Goal: Information Seeking & Learning: Learn about a topic

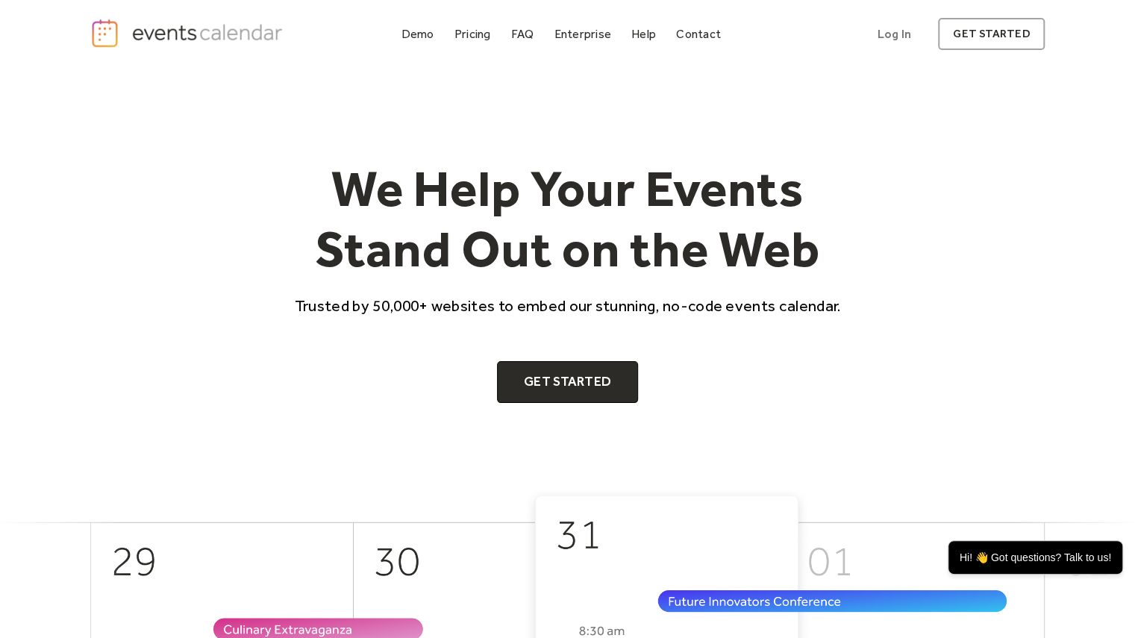
click at [479, 43] on link "Pricing" at bounding box center [473, 34] width 49 height 20
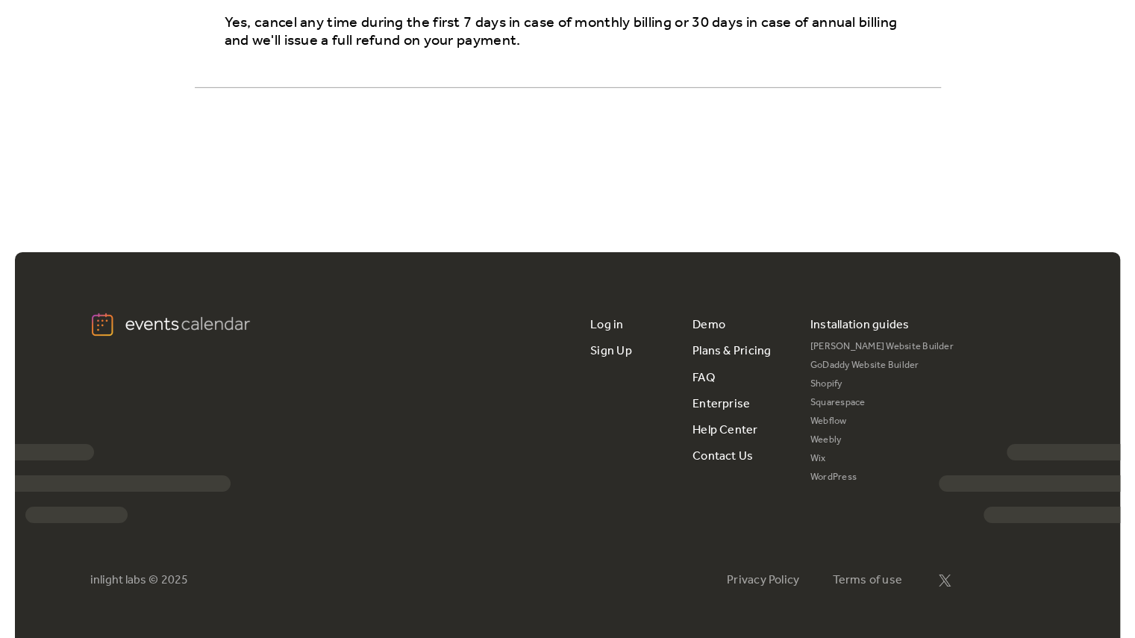
scroll to position [2784, 0]
click at [708, 338] on link "Plans & Pricing" at bounding box center [732, 351] width 79 height 26
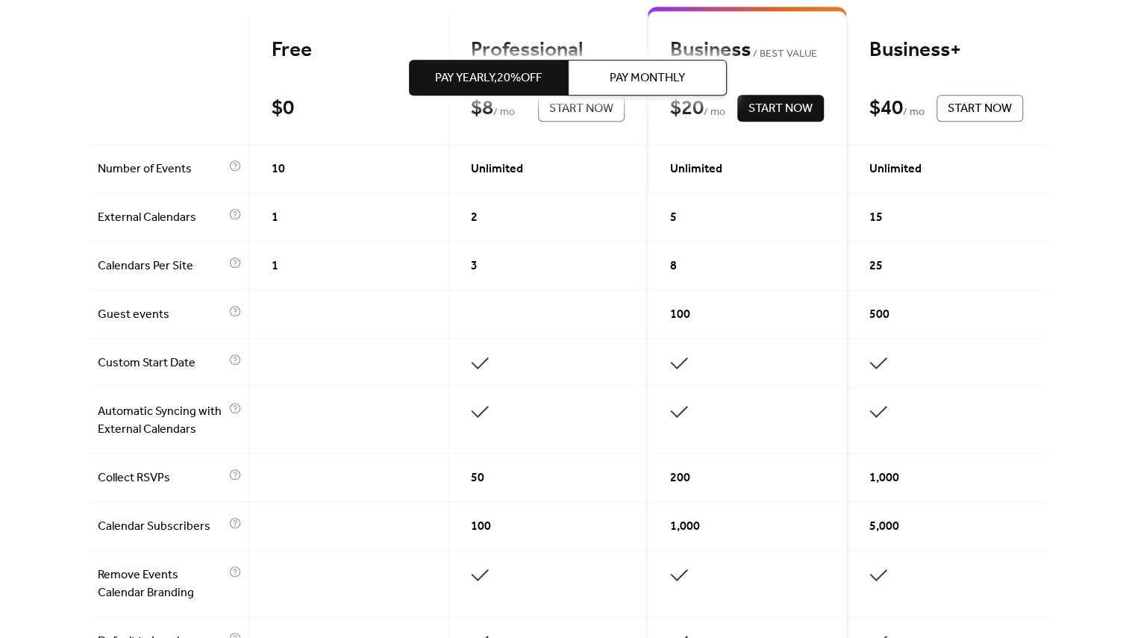
scroll to position [399, 0]
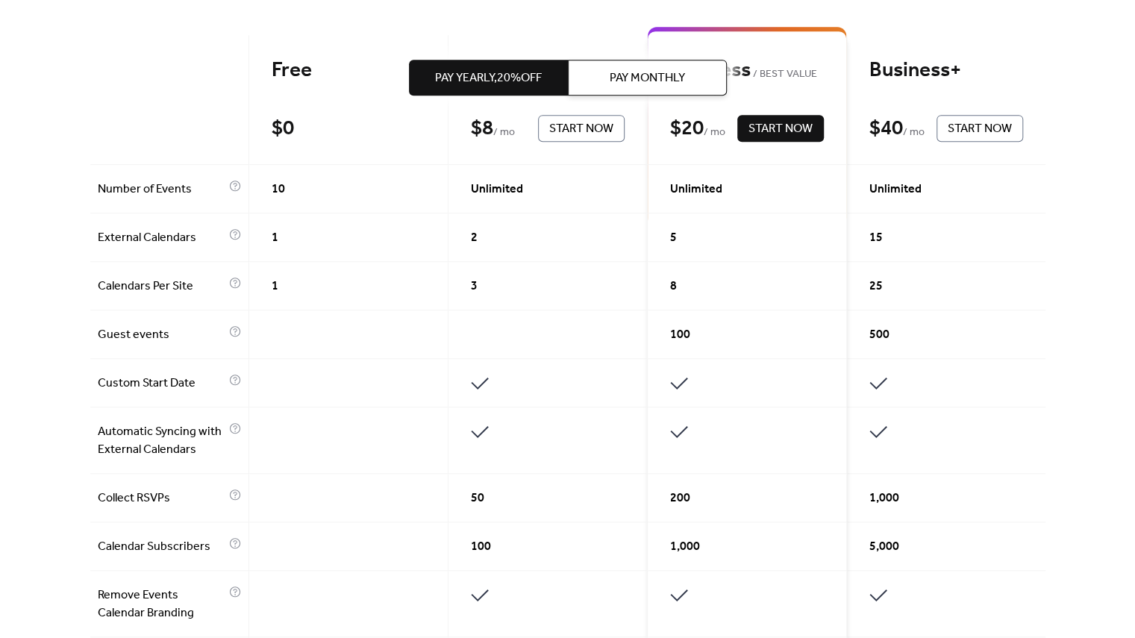
click at [685, 89] on button "Pay Monthly" at bounding box center [647, 78] width 159 height 36
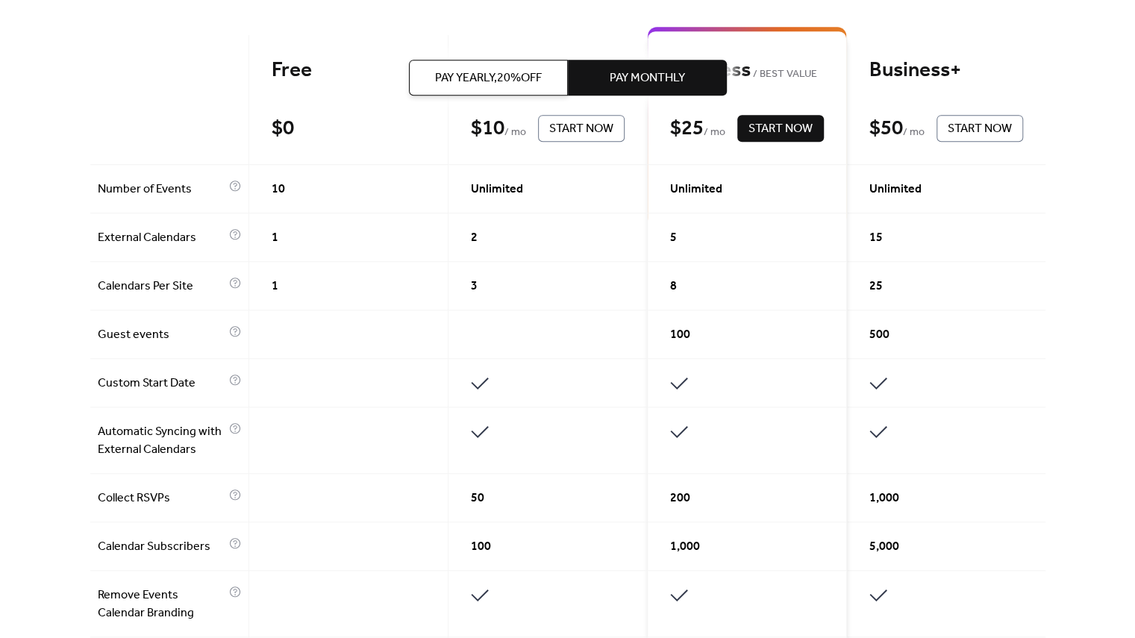
click at [533, 77] on span "Pay Yearly, 20% off" at bounding box center [488, 78] width 107 height 18
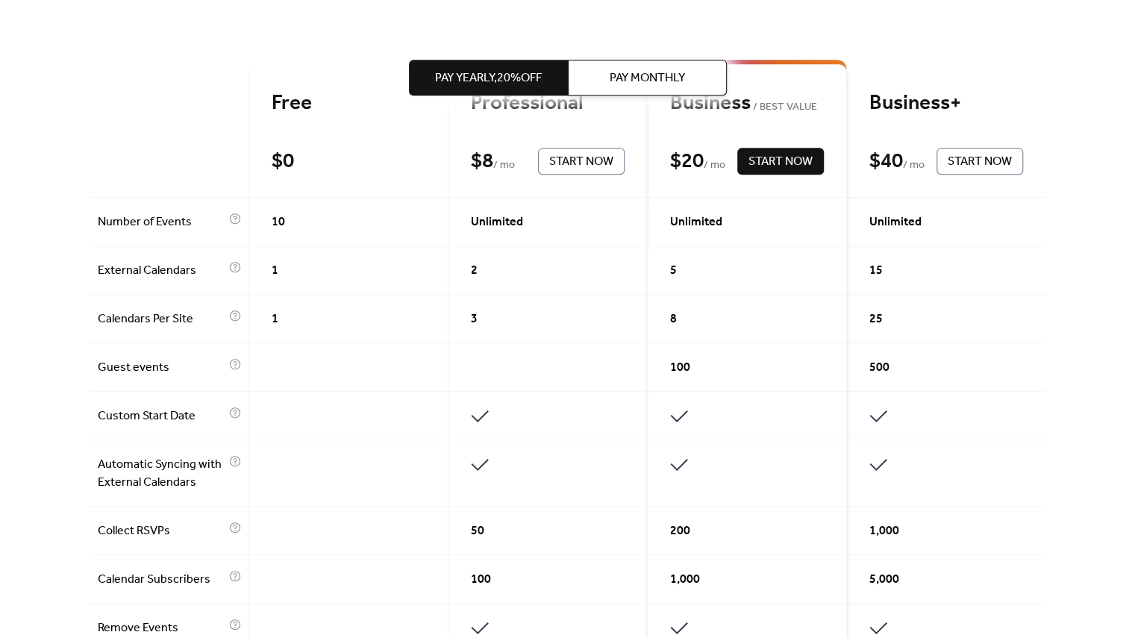
scroll to position [0, 0]
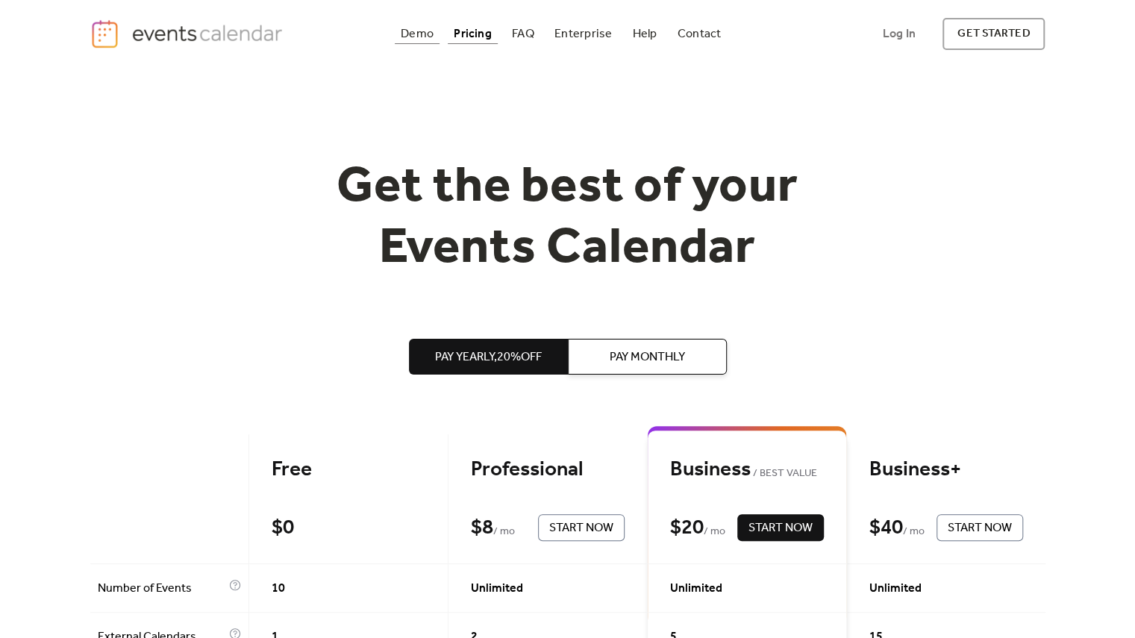
click at [430, 34] on div "Demo" at bounding box center [417, 34] width 33 height 8
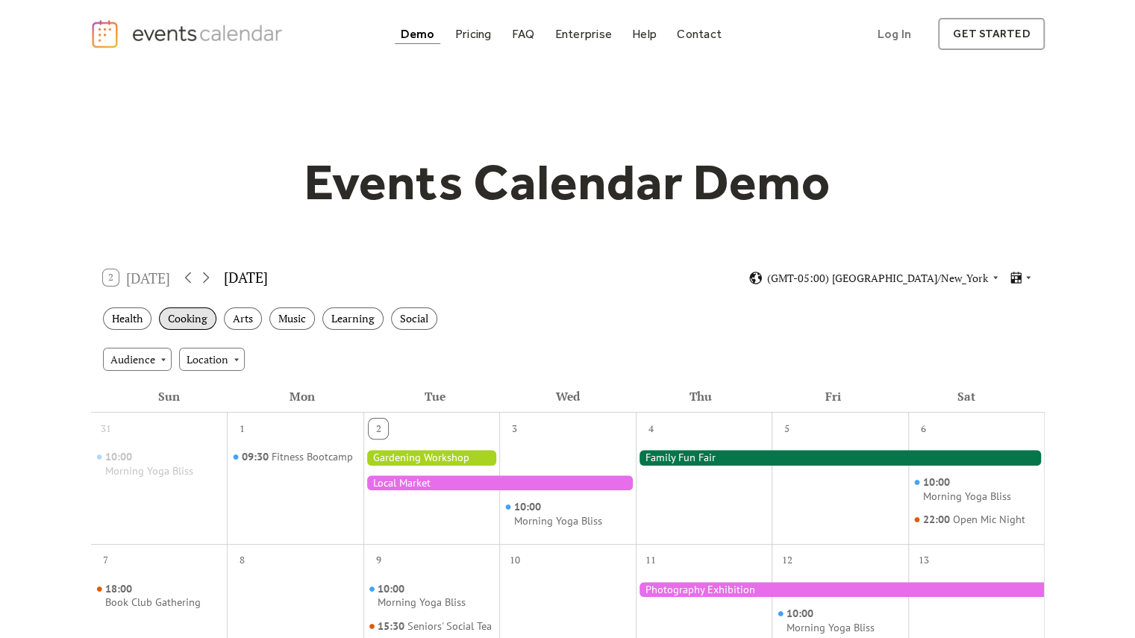
click at [188, 325] on div "Cooking" at bounding box center [187, 319] width 57 height 23
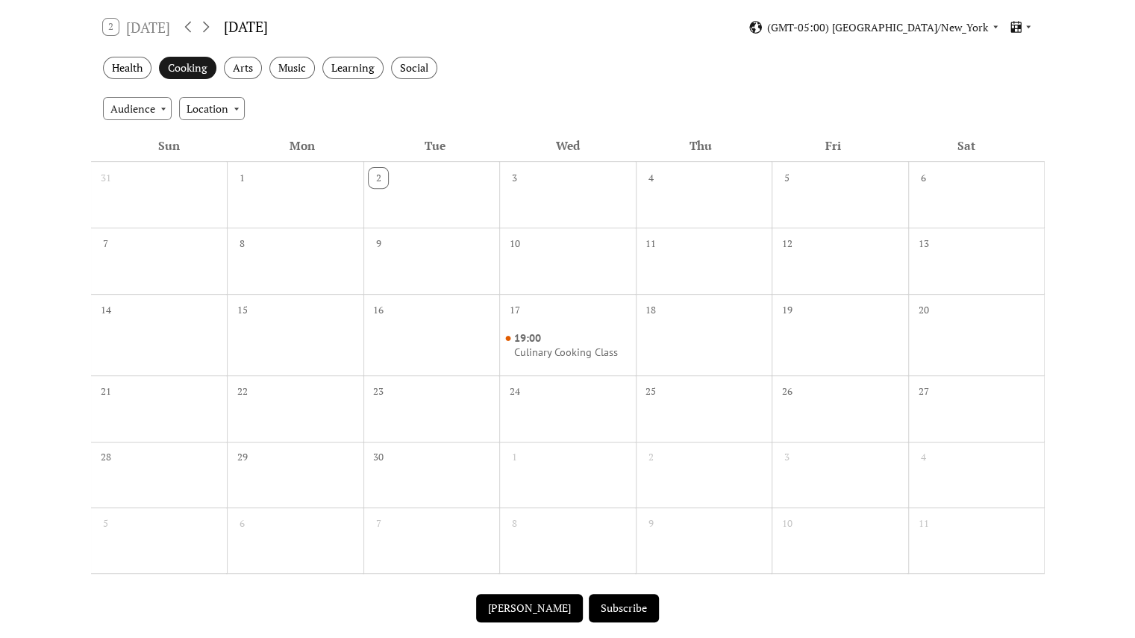
scroll to position [239, 0]
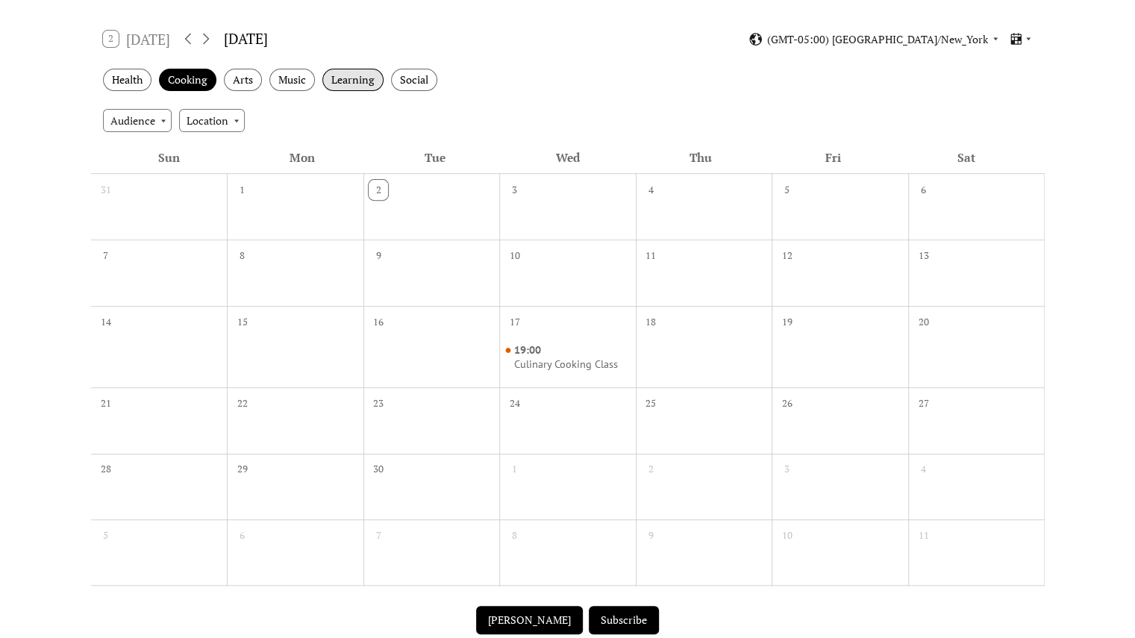
click at [361, 81] on div "Learning" at bounding box center [352, 80] width 61 height 23
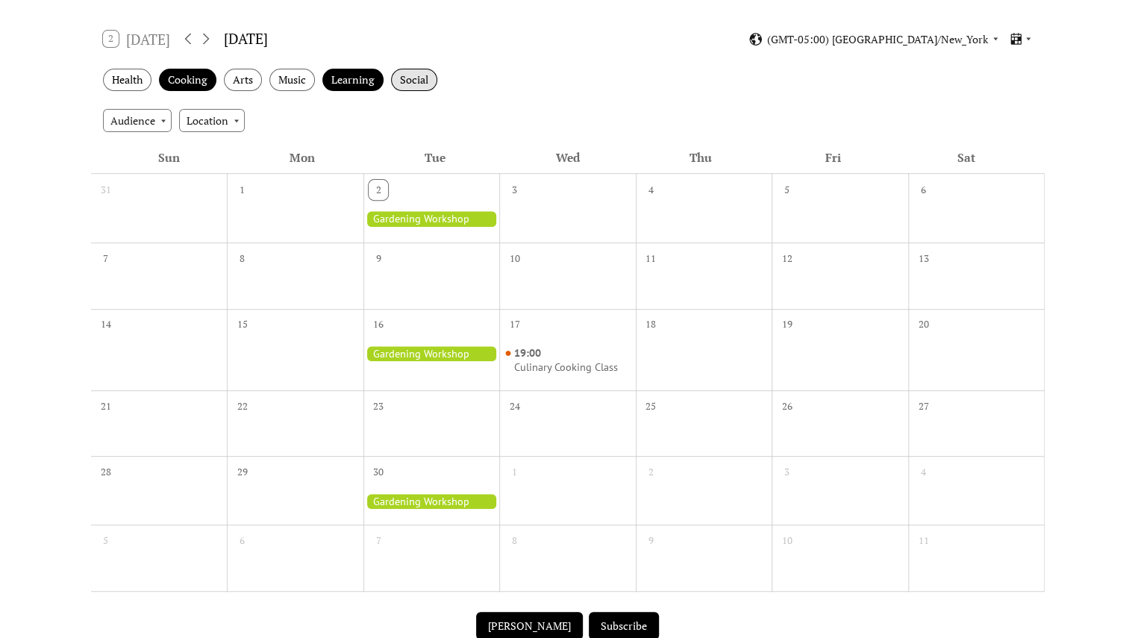
click at [429, 81] on div "Social" at bounding box center [414, 80] width 46 height 23
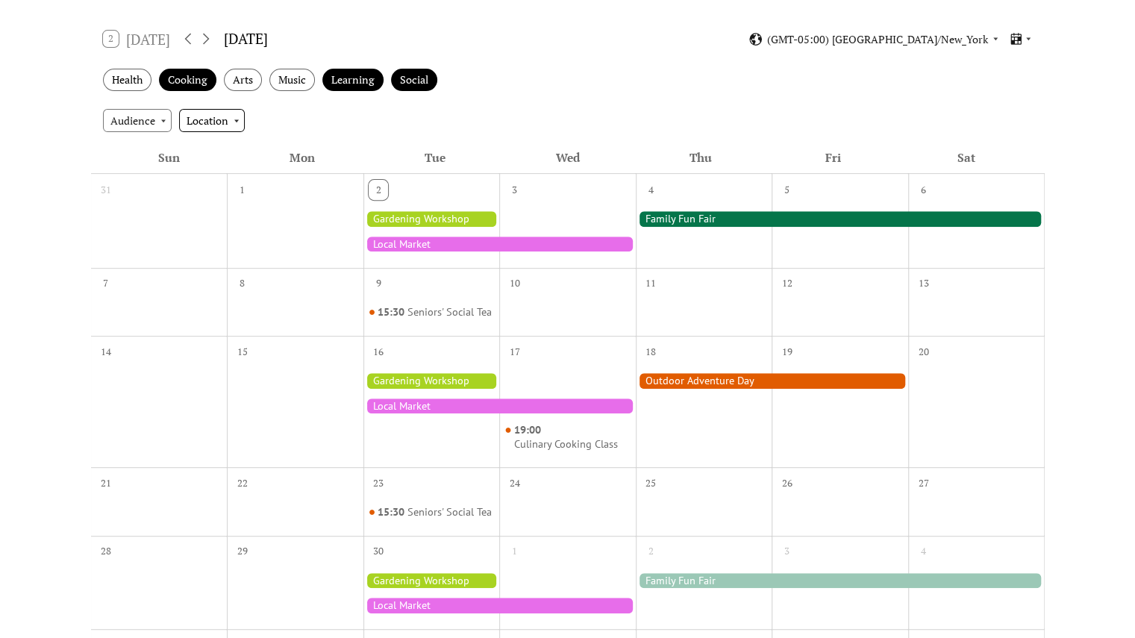
click at [213, 127] on div "Location" at bounding box center [212, 120] width 66 height 22
click at [214, 157] on div "Indoor" at bounding box center [217, 147] width 79 height 28
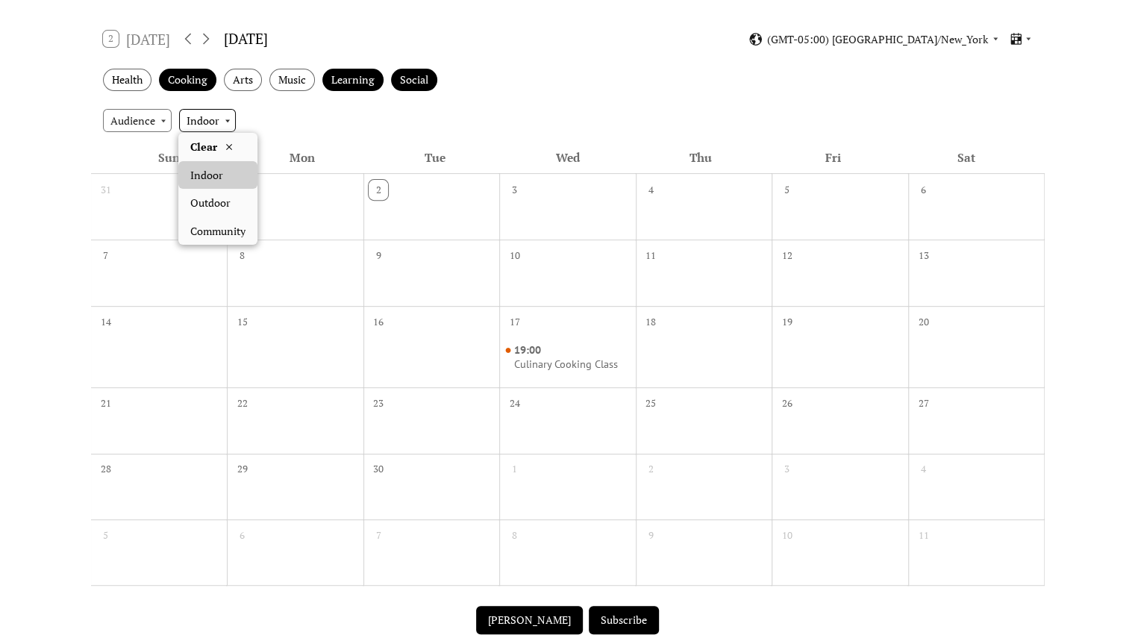
click at [211, 128] on div "Indoor" at bounding box center [207, 120] width 57 height 22
click at [205, 193] on div "Outdoor" at bounding box center [217, 203] width 79 height 28
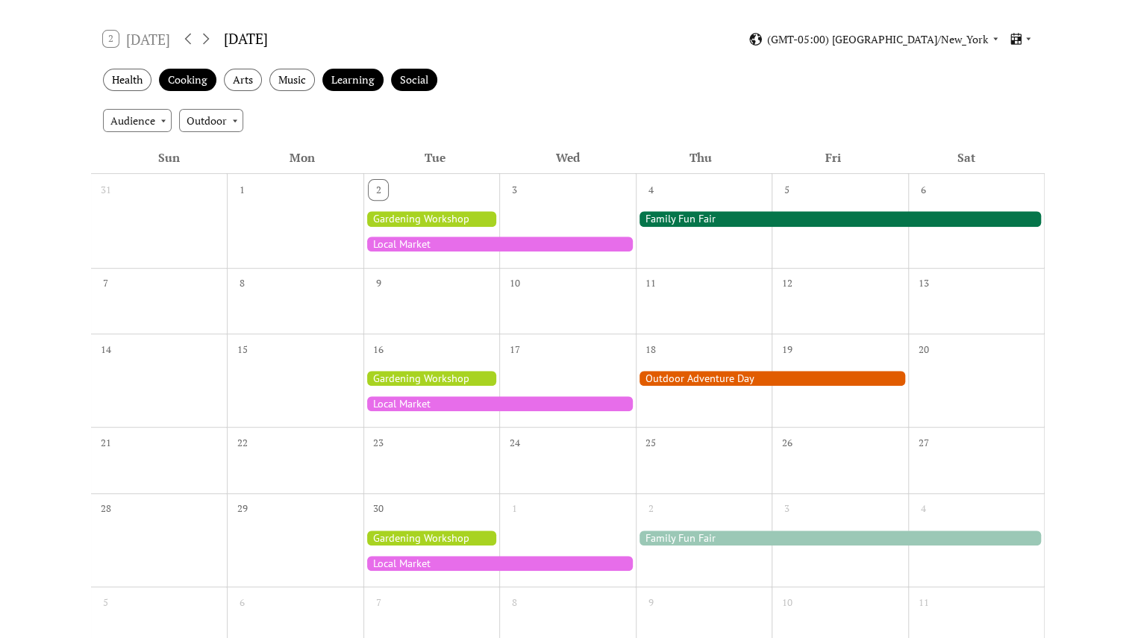
click at [205, 193] on div "31" at bounding box center [159, 188] width 137 height 28
click at [127, 120] on div "Audience" at bounding box center [137, 120] width 69 height 22
click at [131, 168] on span "Family" at bounding box center [129, 175] width 31 height 16
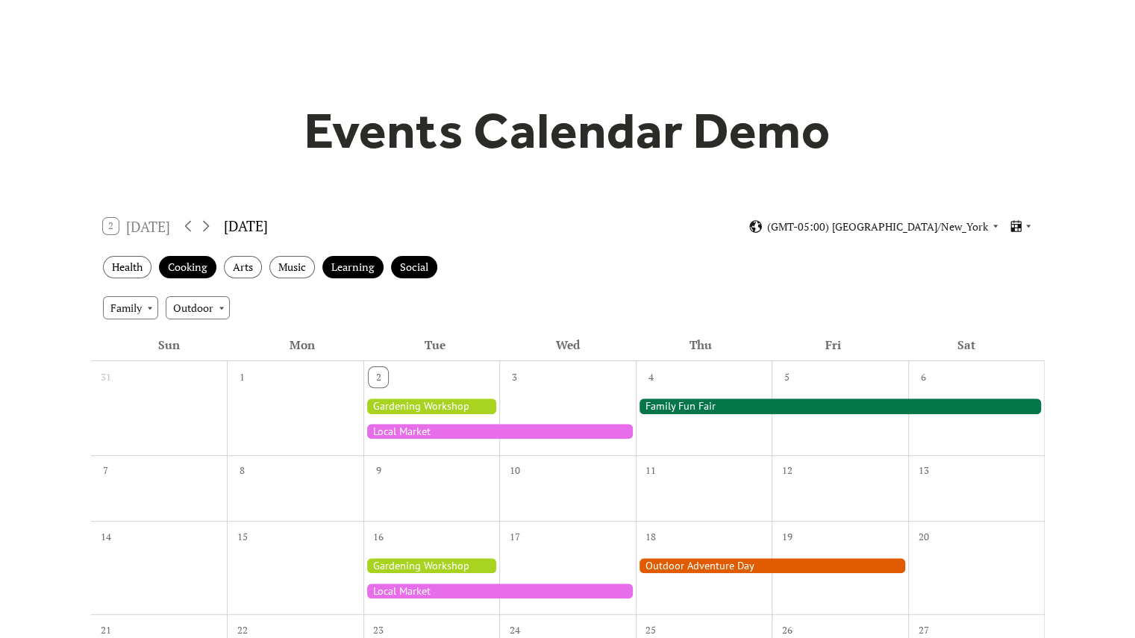
scroll to position [51, 0]
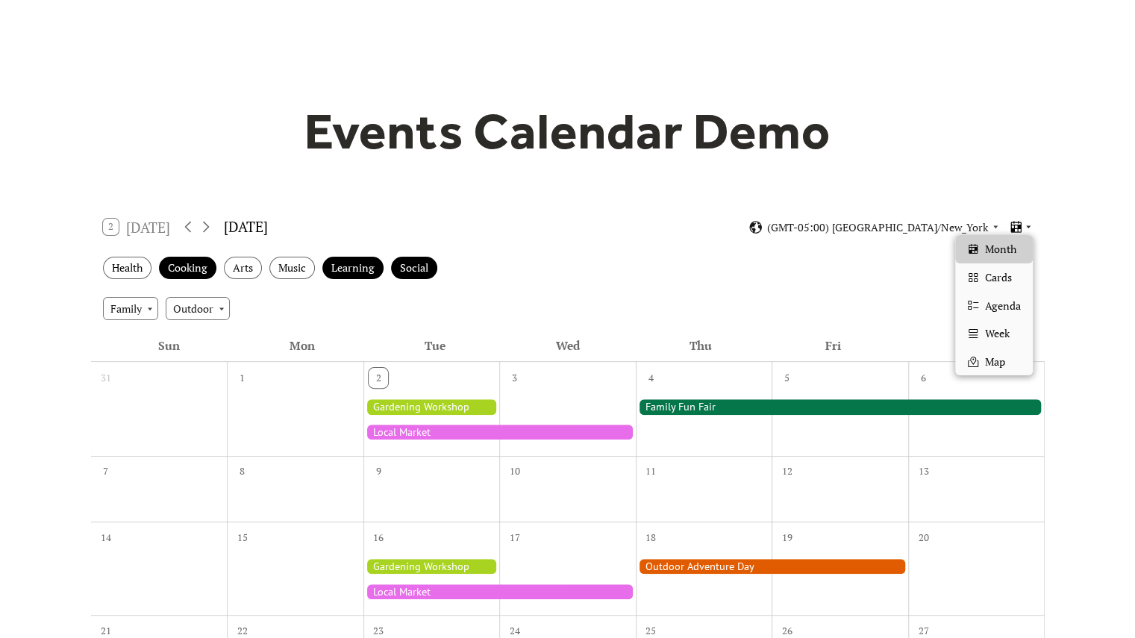
click at [993, 312] on span "Agenda" at bounding box center [1003, 306] width 36 height 16
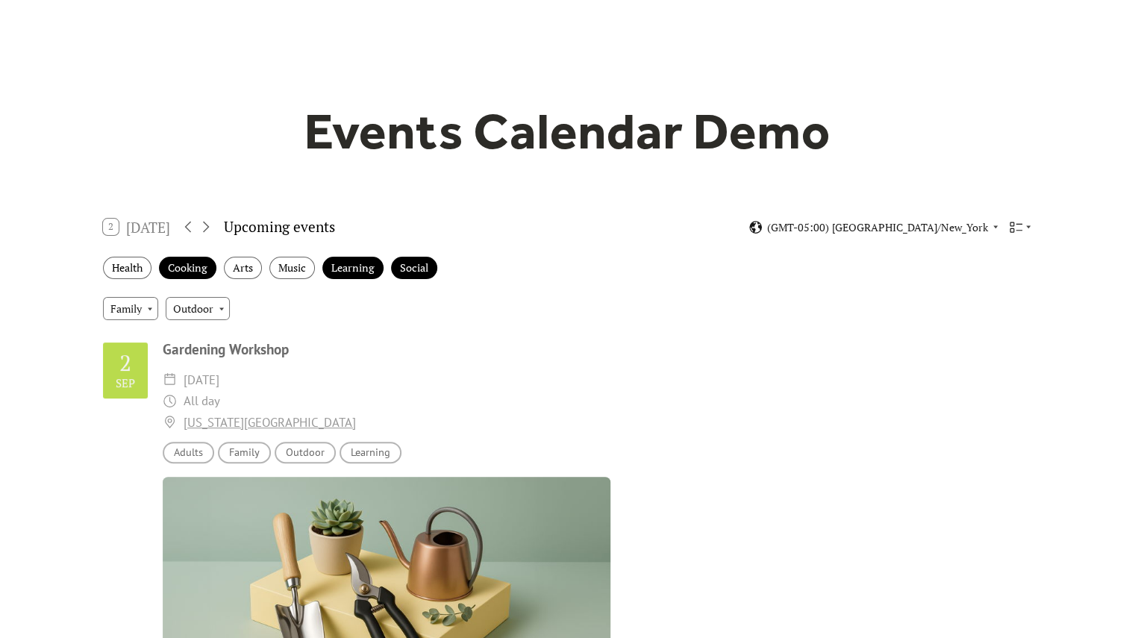
click at [719, 366] on div "Gardening Workshop ​ Tuesday, September 2, 2025 ​ All day ​ New York Botanical …" at bounding box center [598, 573] width 870 height 468
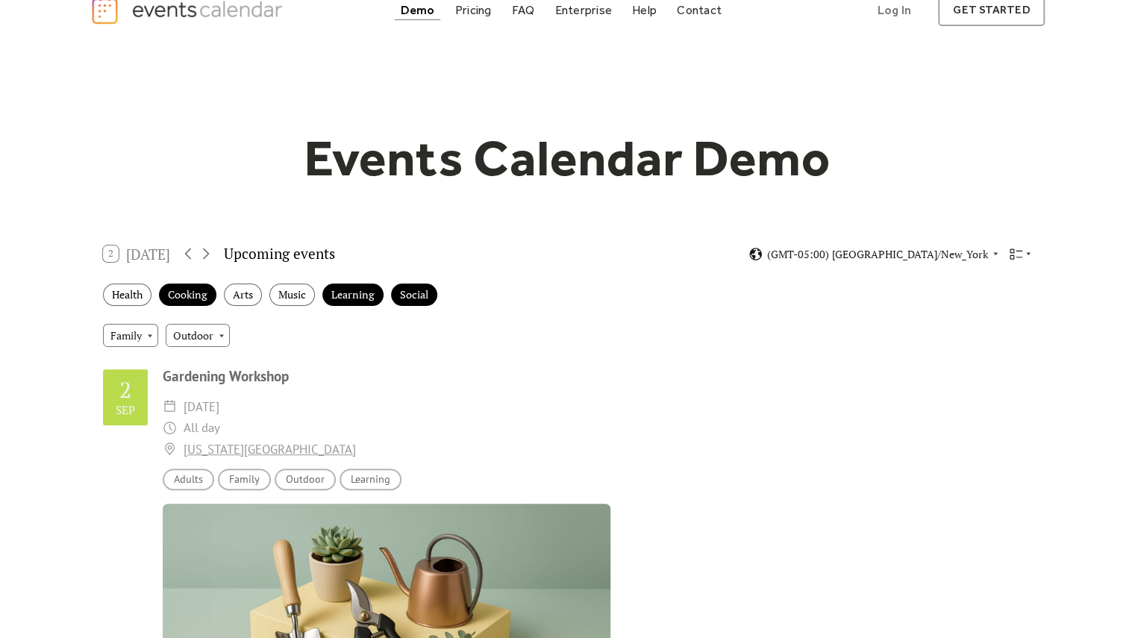
scroll to position [23, 0]
click at [193, 304] on div "Cooking" at bounding box center [187, 295] width 57 height 23
click at [346, 310] on div "Health Cooking Arts Music Learning Social" at bounding box center [568, 295] width 954 height 41
click at [353, 304] on div "Learning" at bounding box center [352, 295] width 61 height 23
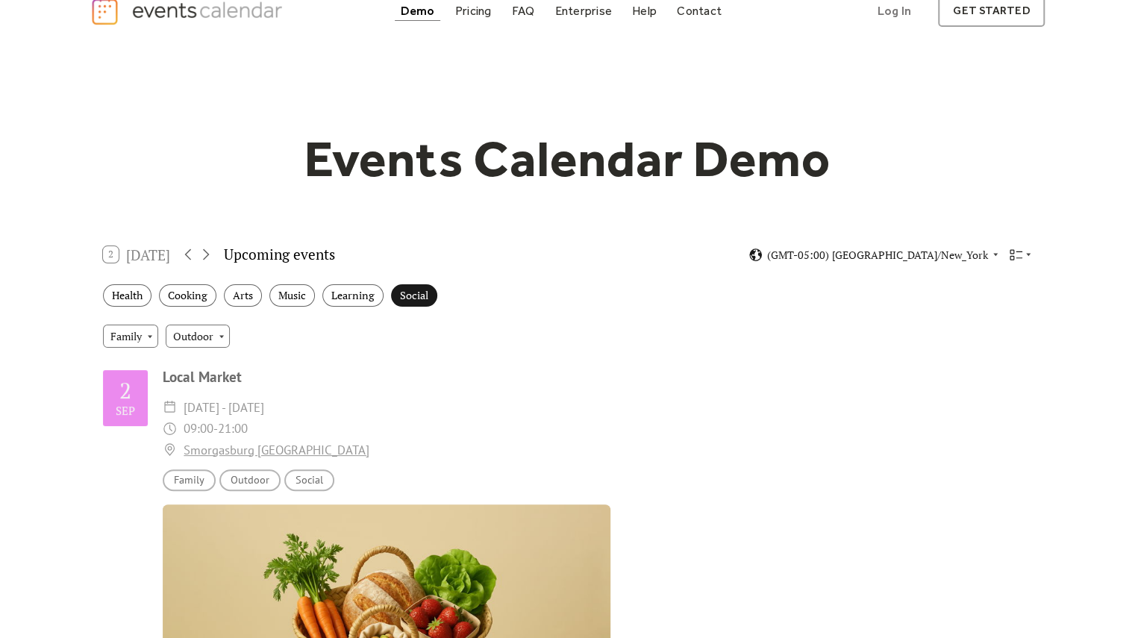
click at [425, 302] on div "Social" at bounding box center [414, 295] width 46 height 23
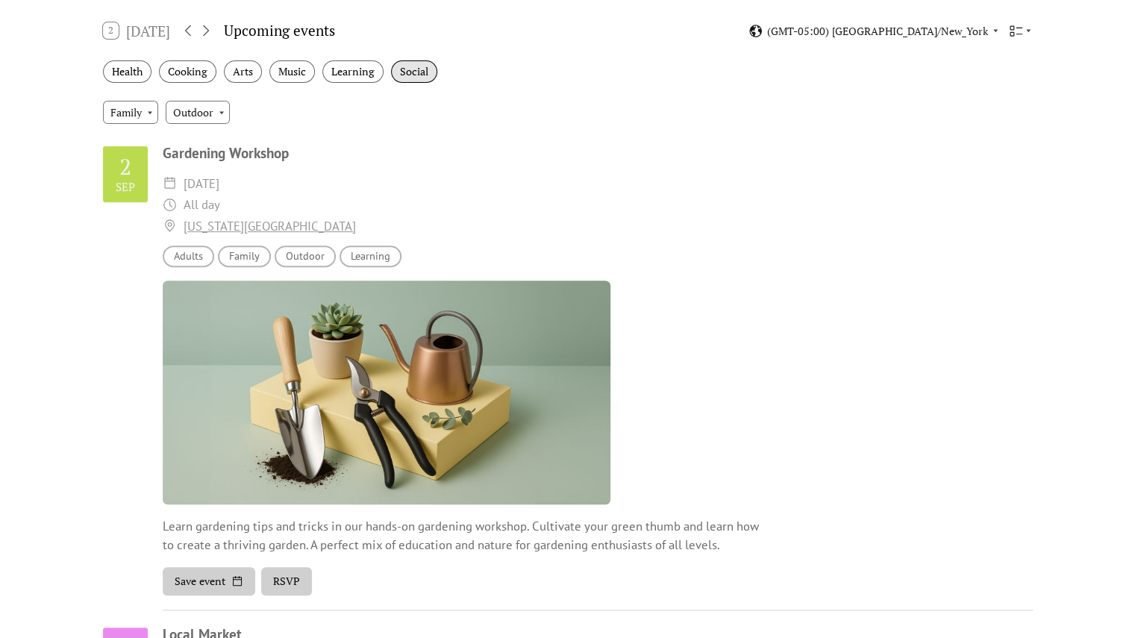
scroll to position [0, 0]
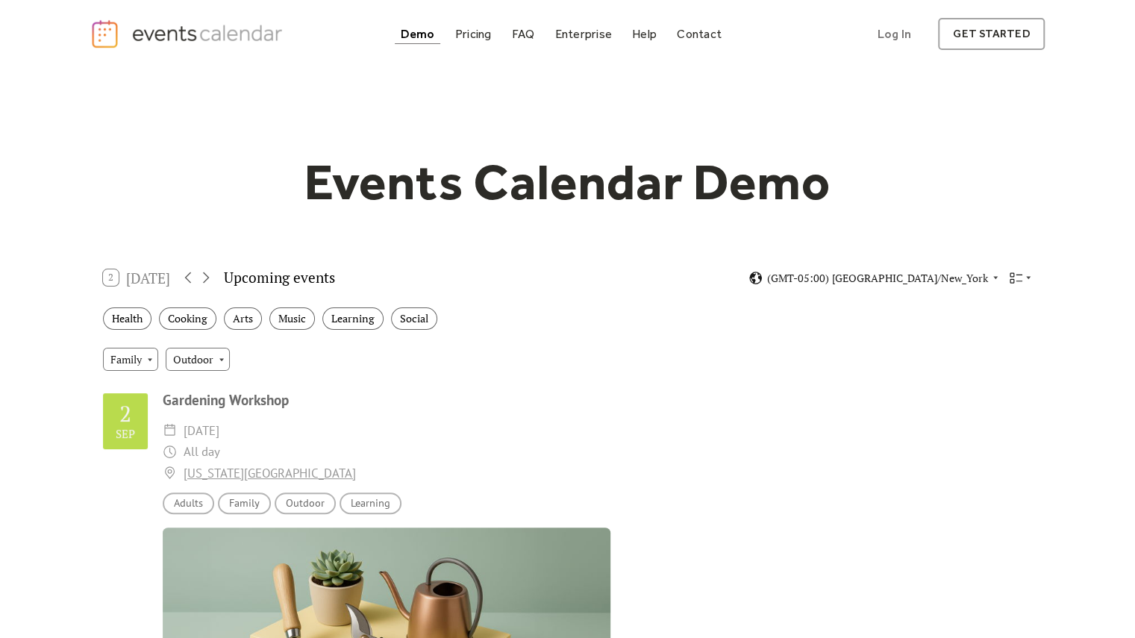
click at [1021, 263] on div "2 Today Upcoming events (GMT-05:00) America/New_York" at bounding box center [568, 278] width 954 height 40
click at [1021, 271] on icon at bounding box center [1016, 278] width 14 height 14
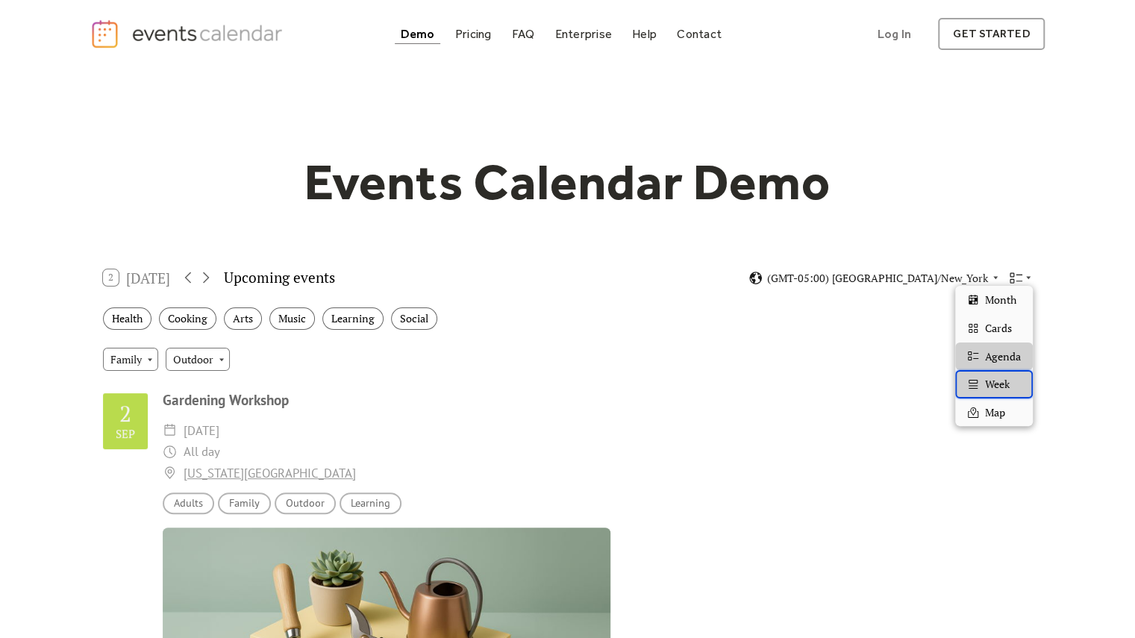
click at [991, 388] on span "Week" at bounding box center [997, 384] width 25 height 16
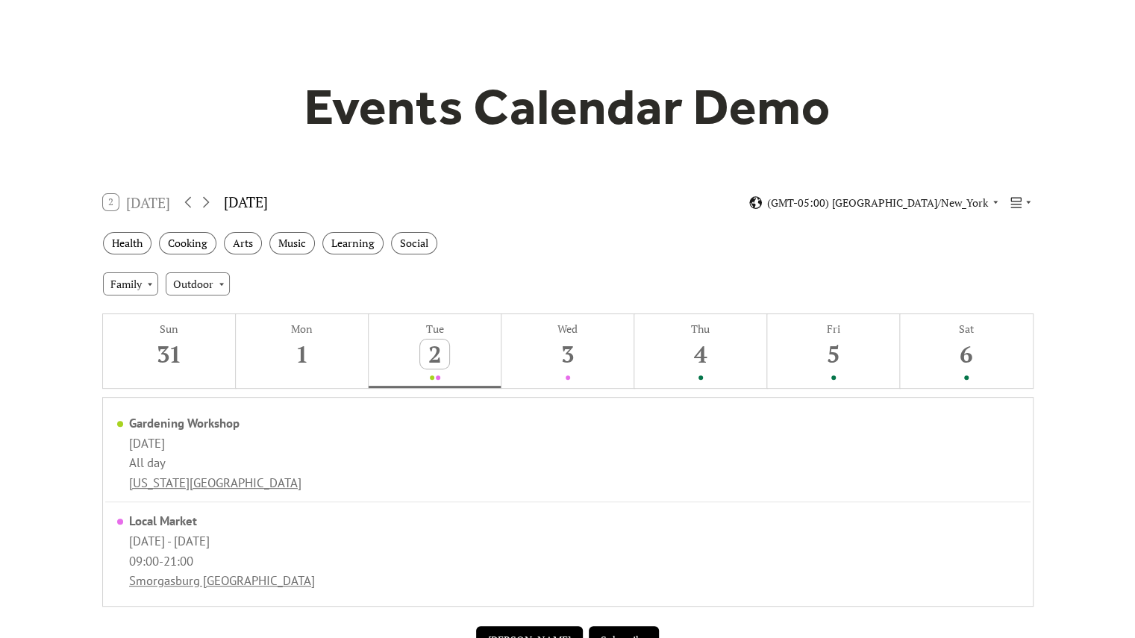
scroll to position [43, 0]
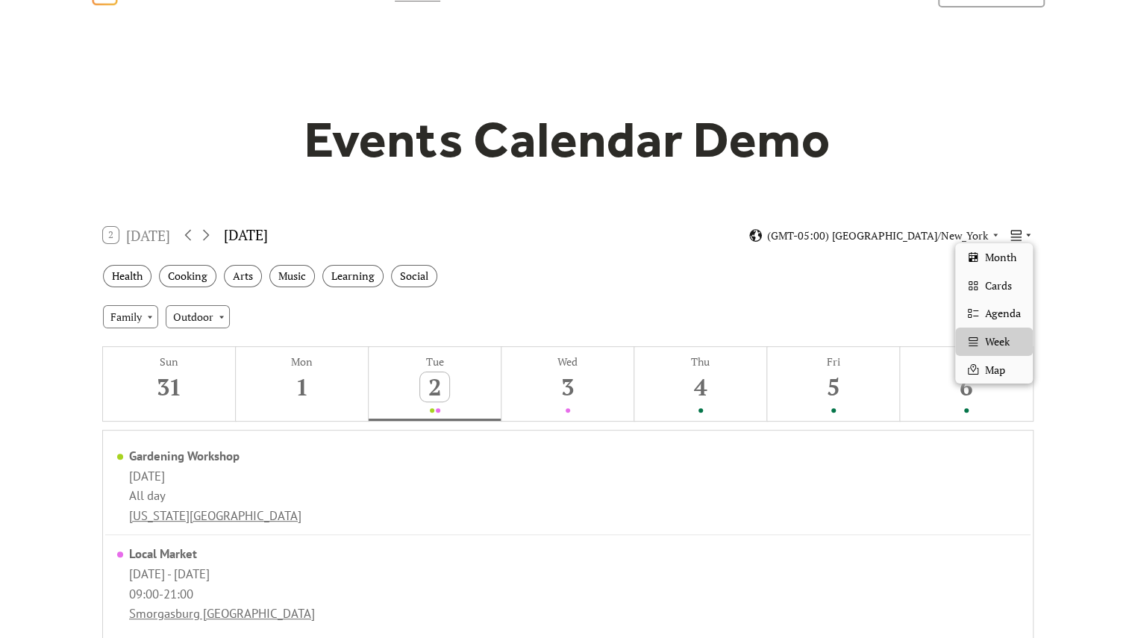
click at [1030, 228] on div at bounding box center [1020, 235] width 23 height 14
click at [1017, 250] on span "Month" at bounding box center [1000, 257] width 31 height 16
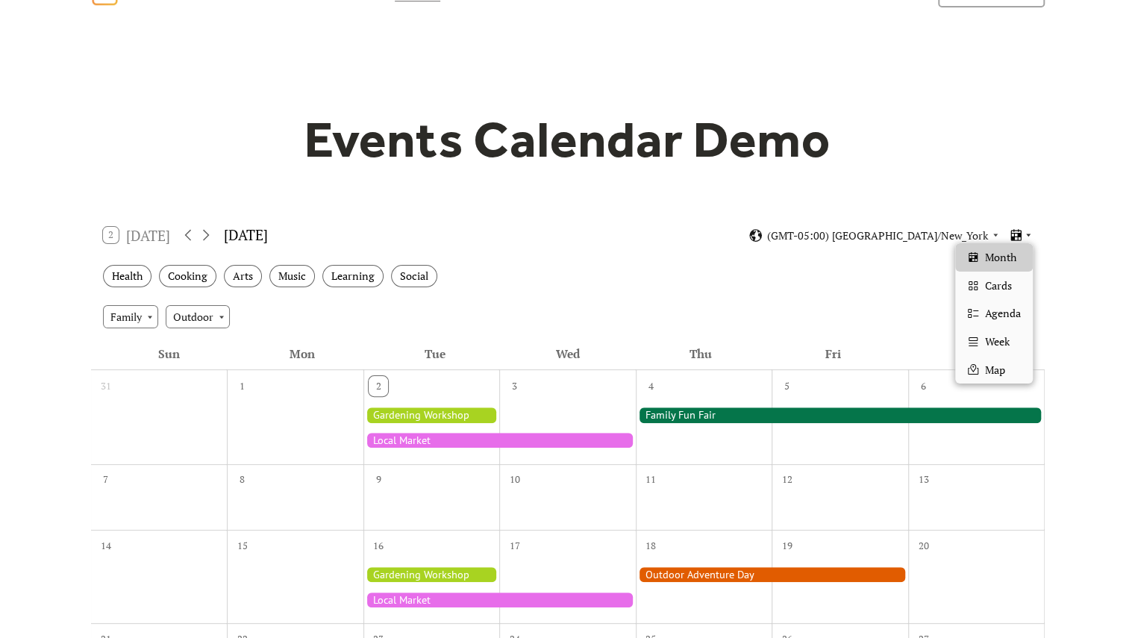
click at [1013, 234] on icon at bounding box center [1016, 235] width 14 height 14
click at [1000, 299] on div "Cards" at bounding box center [994, 286] width 78 height 28
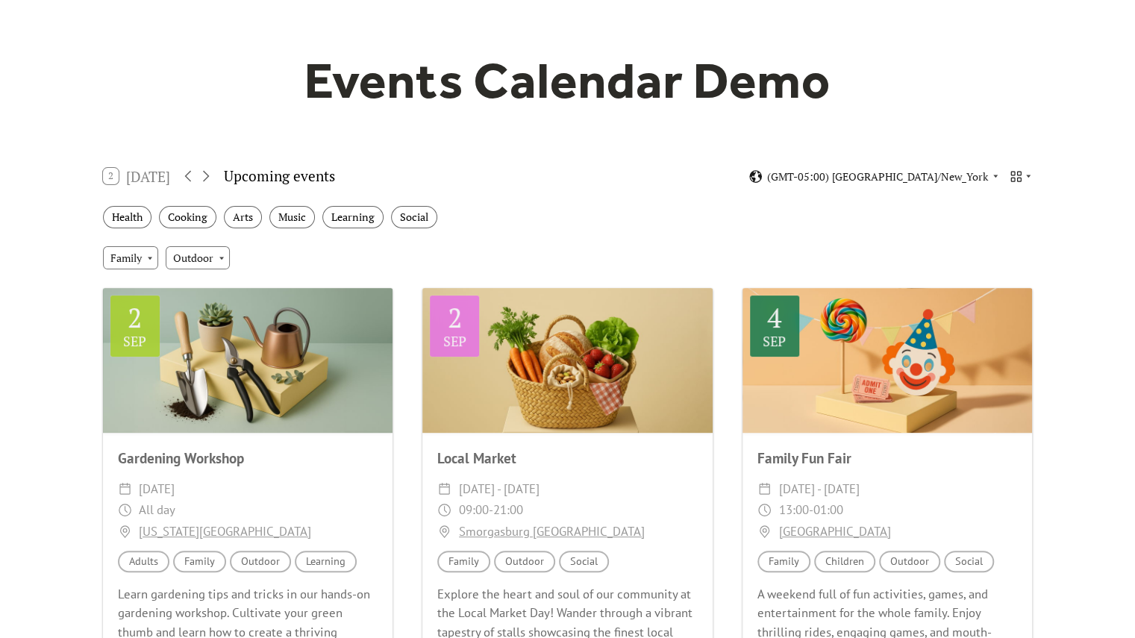
scroll to position [0, 0]
